Goal: Information Seeking & Learning: Learn about a topic

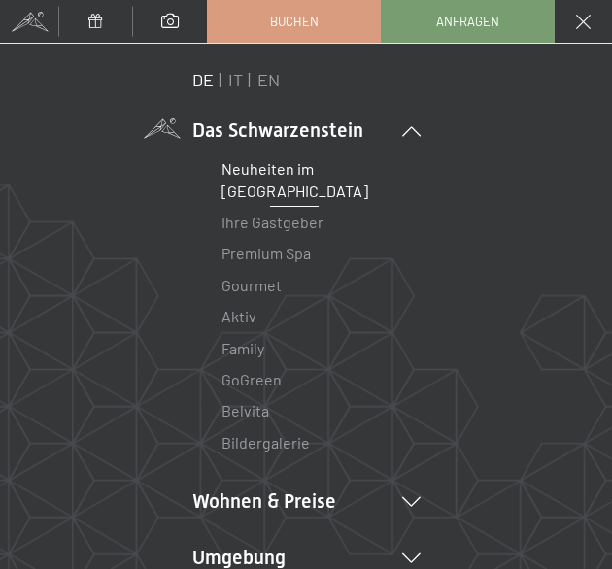
click at [290, 182] on link "Neuheiten im [GEOGRAPHIC_DATA]" at bounding box center [295, 179] width 147 height 40
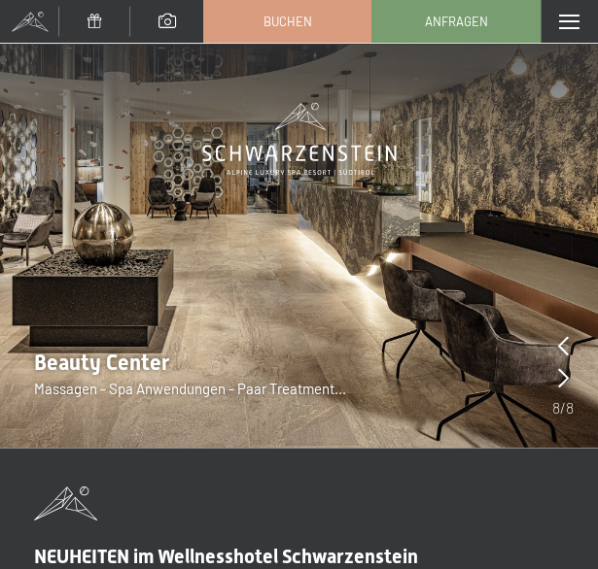
click at [566, 372] on icon at bounding box center [563, 377] width 11 height 19
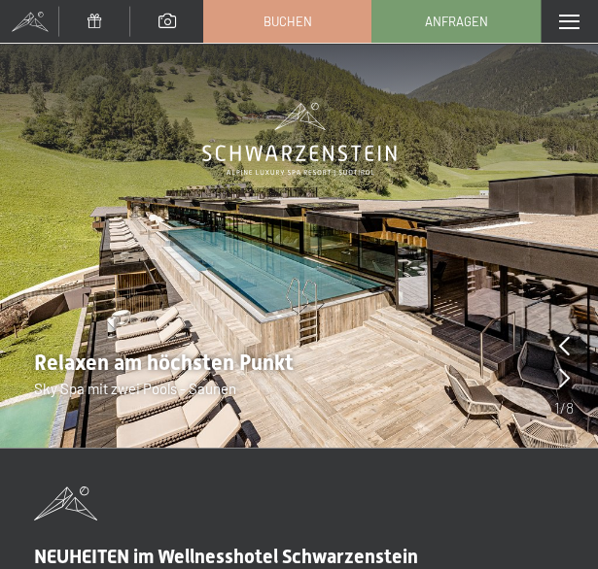
click at [566, 372] on icon at bounding box center [564, 377] width 11 height 19
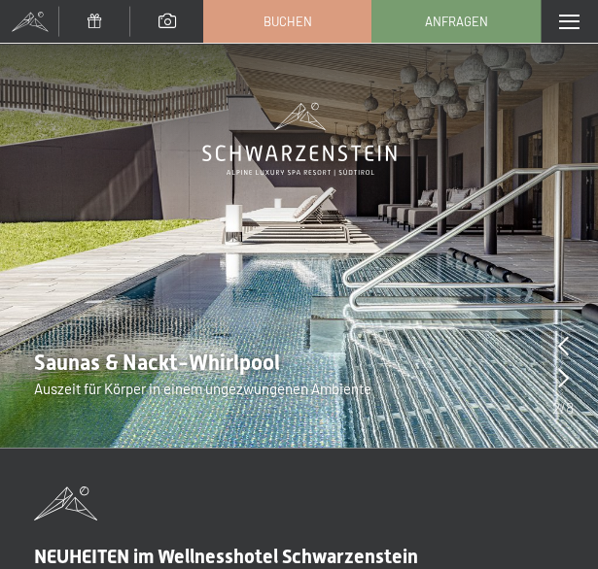
click at [566, 372] on icon at bounding box center [563, 377] width 11 height 19
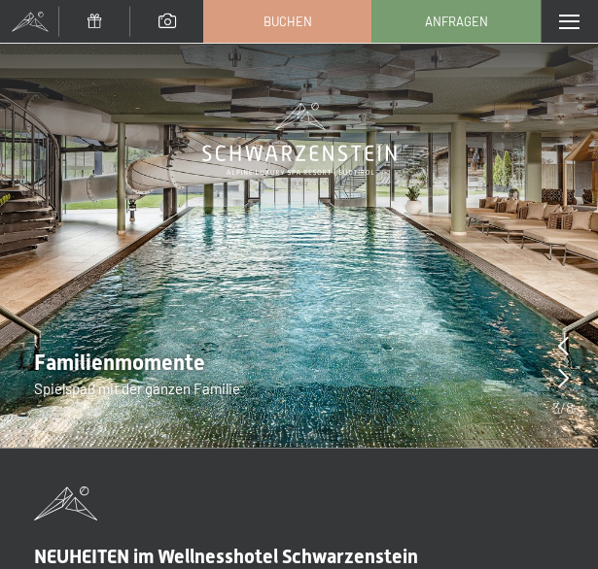
click at [566, 372] on icon at bounding box center [563, 377] width 11 height 19
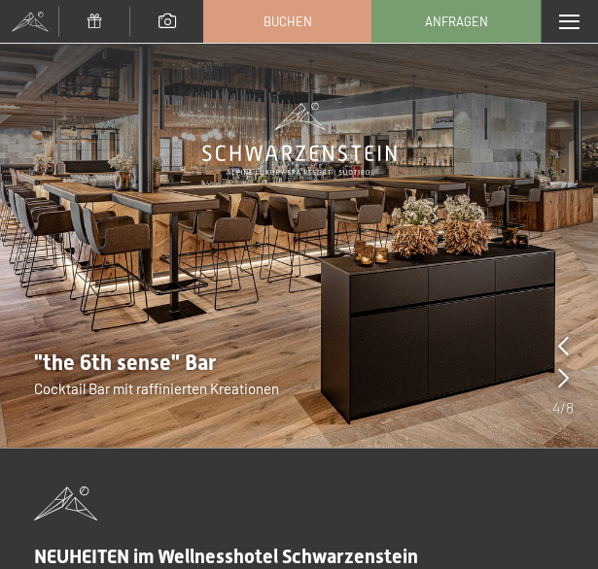
click at [566, 372] on icon at bounding box center [563, 377] width 11 height 19
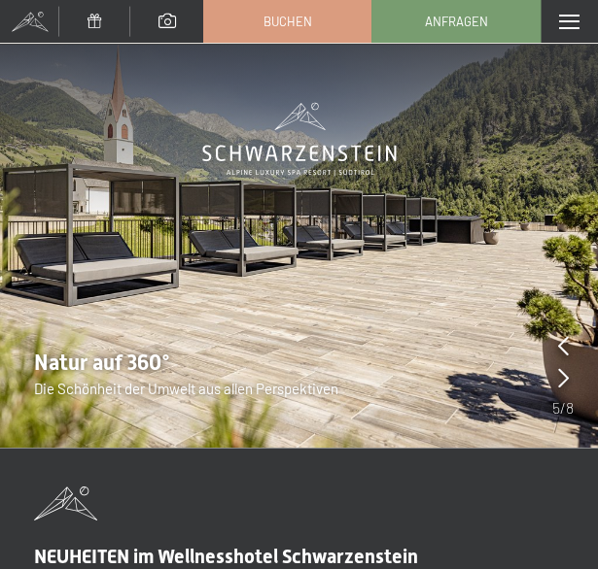
click at [566, 372] on icon at bounding box center [563, 377] width 11 height 19
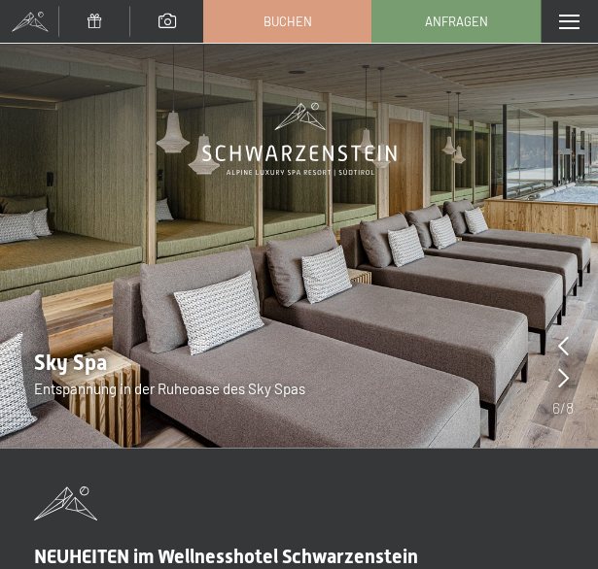
click at [566, 372] on icon at bounding box center [563, 377] width 11 height 19
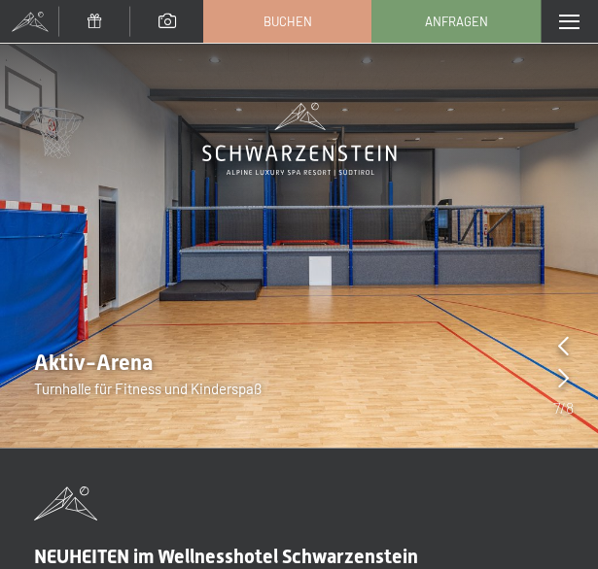
click at [566, 372] on icon at bounding box center [563, 377] width 11 height 19
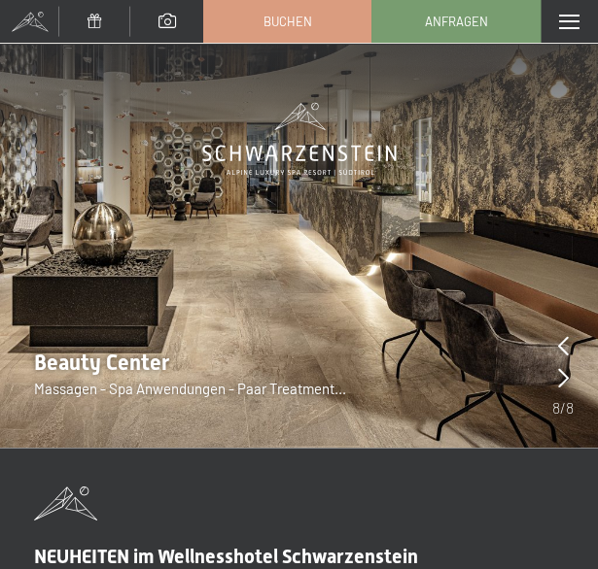
click at [554, 22] on div "Menü" at bounding box center [568, 21] width 57 height 43
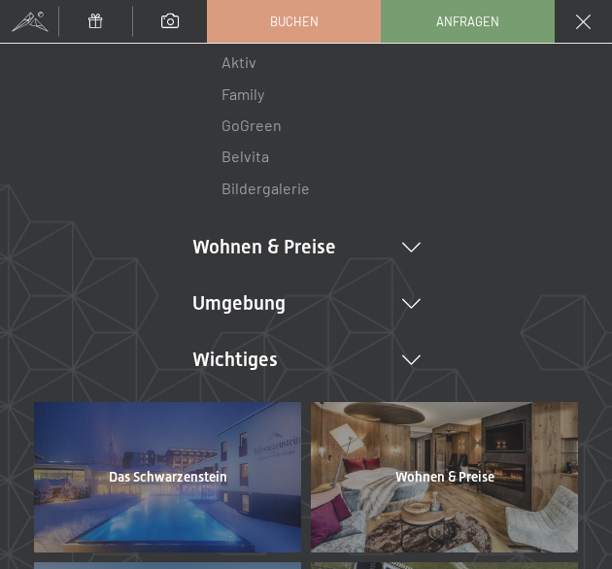
scroll to position [256, 0]
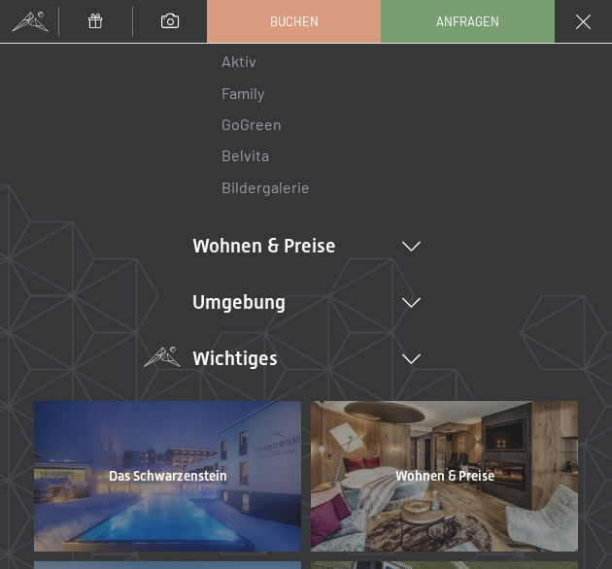
click at [404, 357] on icon at bounding box center [411, 360] width 18 height 10
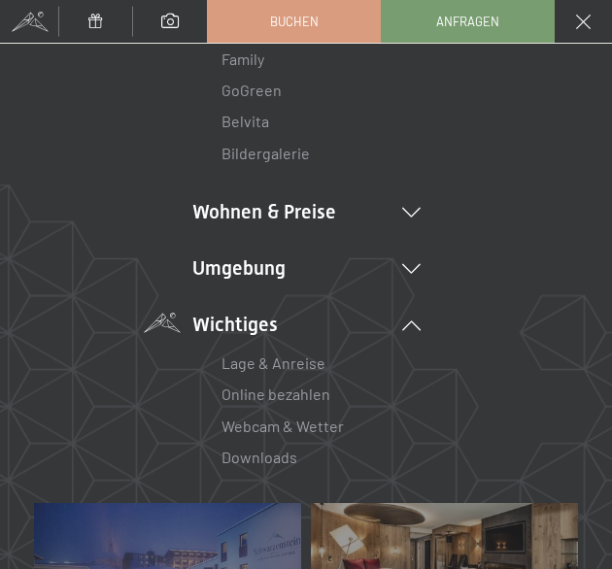
scroll to position [239, 0]
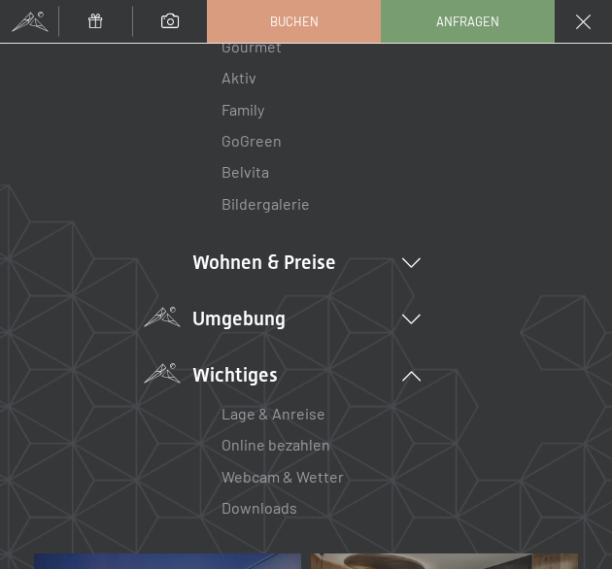
click at [402, 315] on icon at bounding box center [411, 320] width 18 height 10
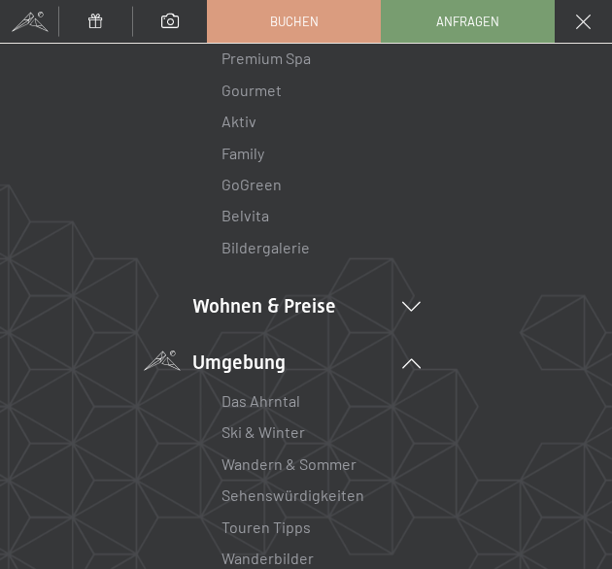
scroll to position [188, 0]
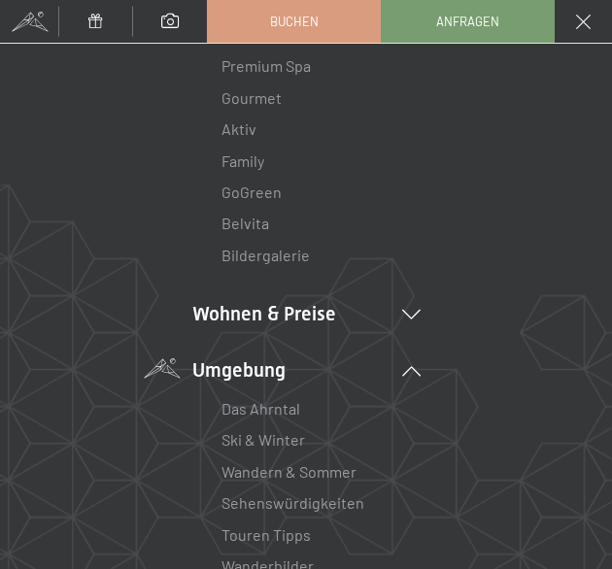
click at [397, 331] on ul "Das Schwarzenstein Neuheiten im Schwarzenstein Ihre Gastgeber Premium Spa Gourm…" at bounding box center [306, 367] width 228 height 877
click at [402, 319] on icon at bounding box center [411, 315] width 18 height 10
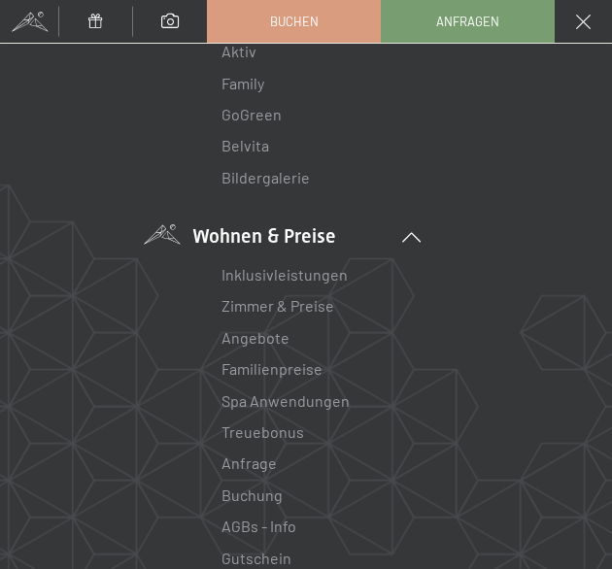
scroll to position [264, 0]
click at [309, 277] on link "Inklusivleistungen" at bounding box center [285, 275] width 126 height 18
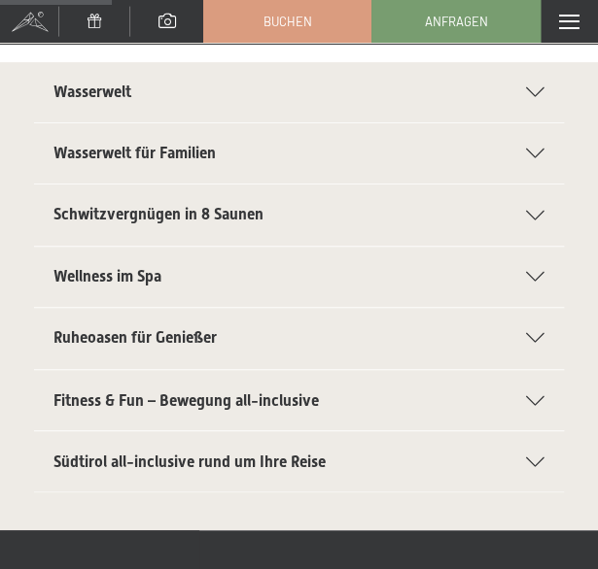
scroll to position [498, 0]
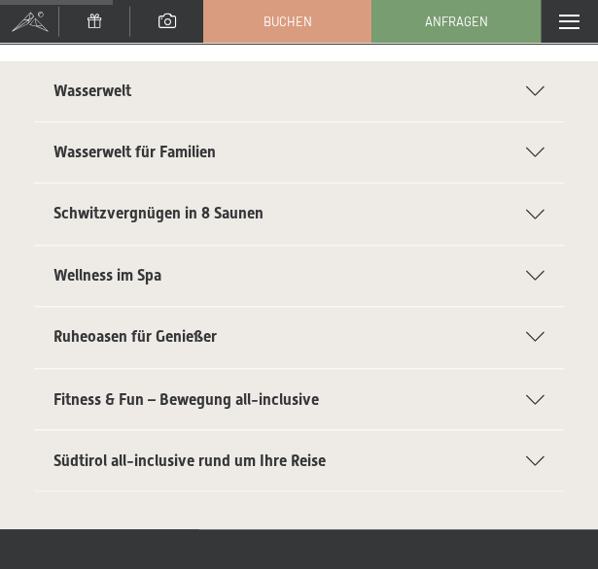
click at [540, 395] on icon at bounding box center [535, 400] width 18 height 10
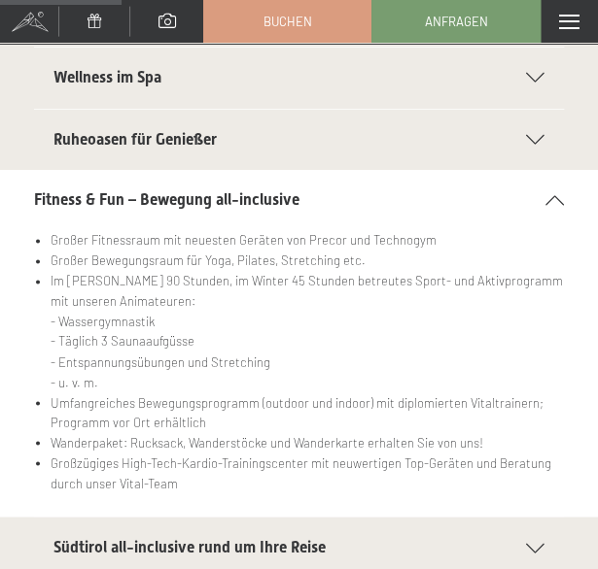
scroll to position [521, 0]
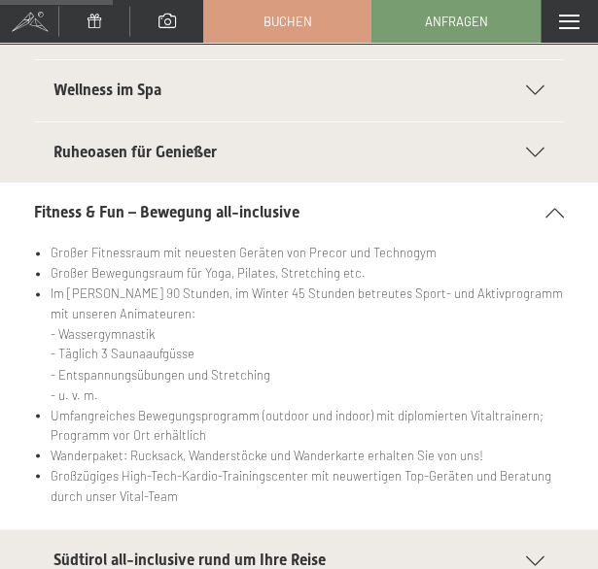
click at [538, 86] on icon at bounding box center [535, 91] width 18 height 10
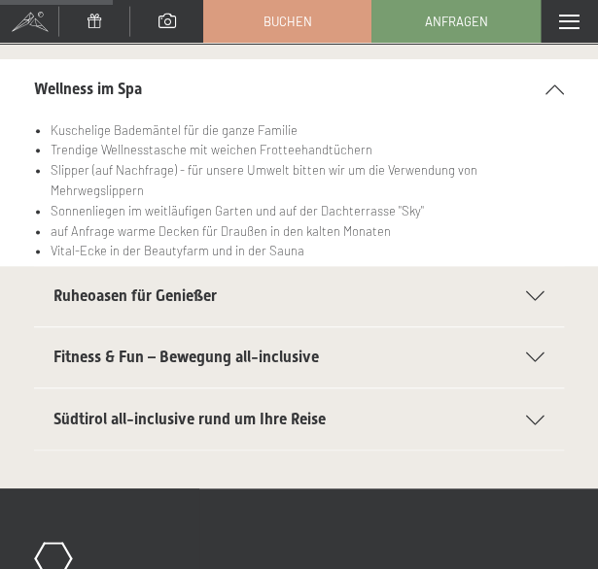
click at [527, 279] on div "Ruheoasen für Genießer" at bounding box center [298, 296] width 491 height 60
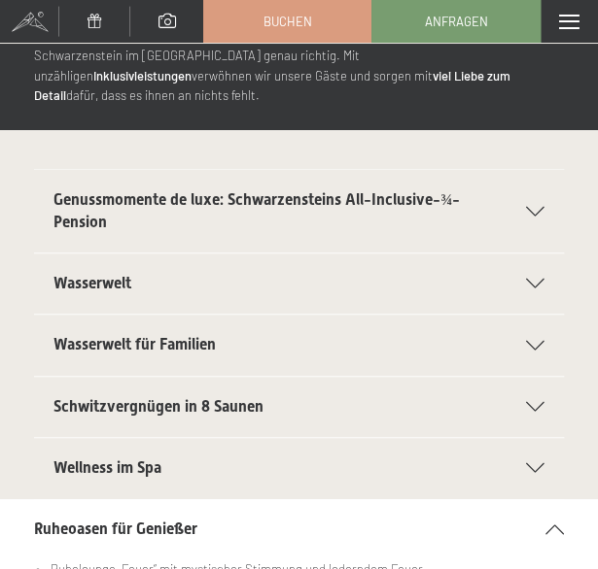
scroll to position [0, 0]
